Goal: Register for event/course

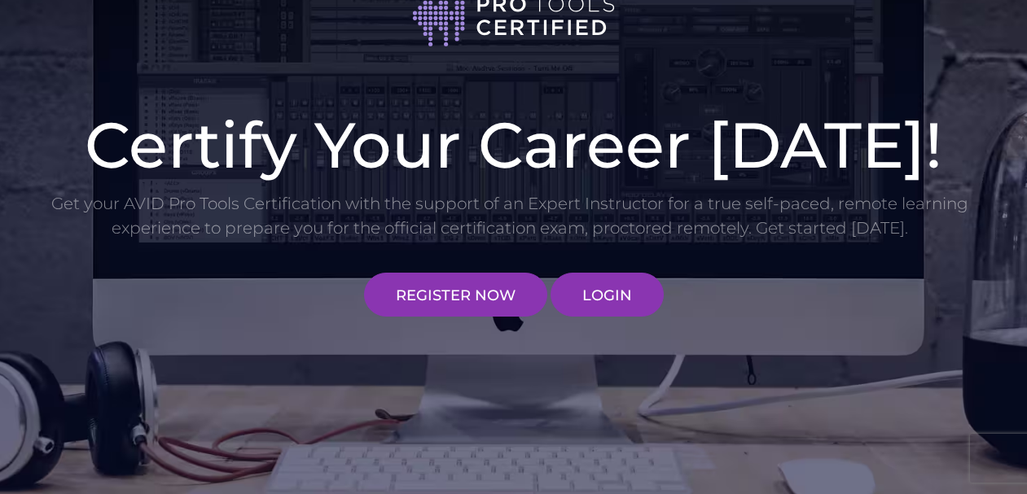
scroll to position [86, 0]
click at [498, 298] on link "REGISTER NOW" at bounding box center [455, 296] width 183 height 44
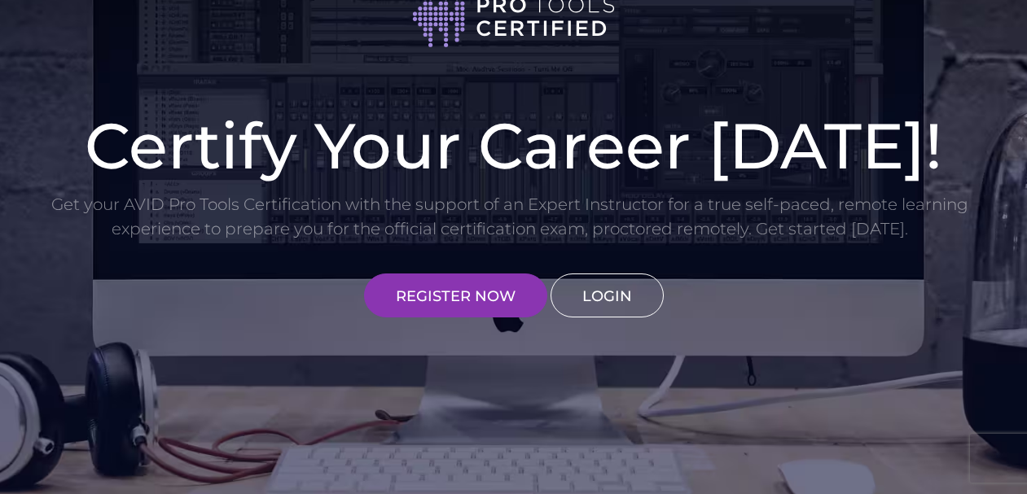
scroll to position [86, 0]
